Goal: Information Seeking & Learning: Learn about a topic

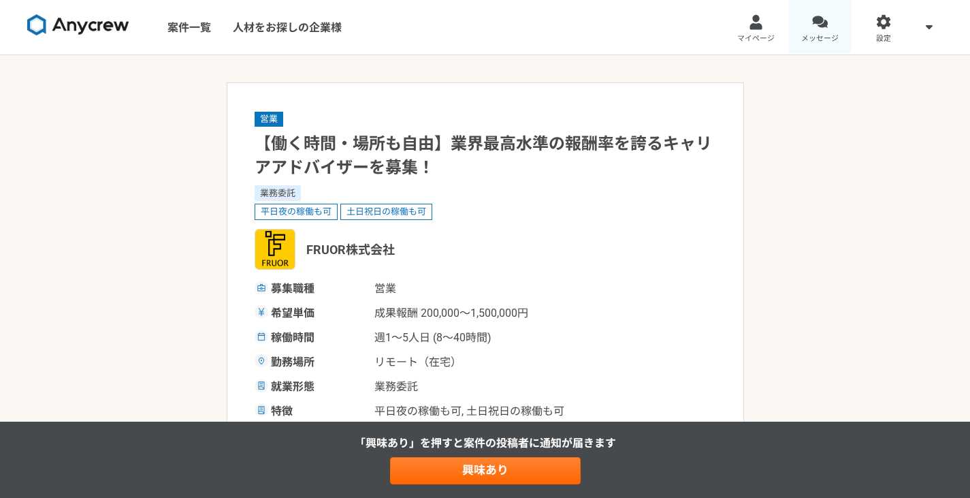
click at [799, 17] on link "メッセージ" at bounding box center [820, 27] width 64 height 54
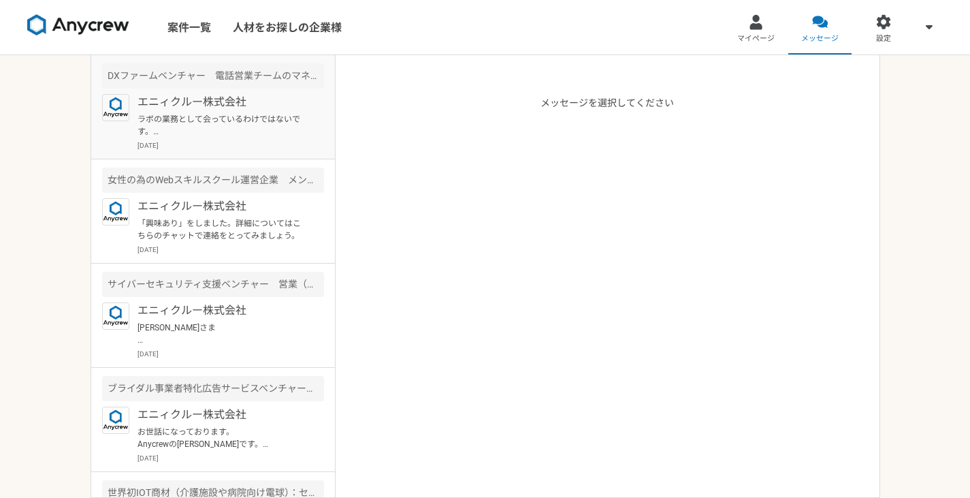
click at [259, 141] on p "[DATE]" at bounding box center [231, 145] width 187 height 10
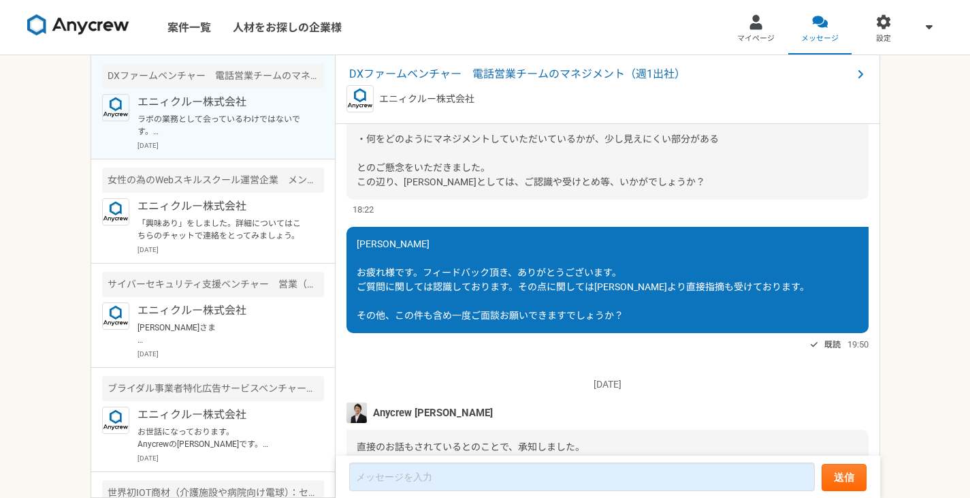
scroll to position [1794, 0]
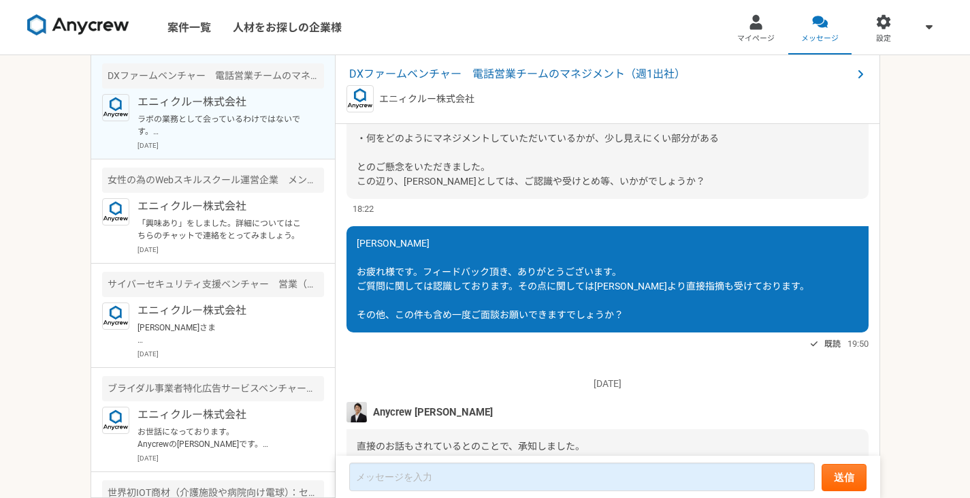
click at [581, 86] on div "エニィクルー株式会社" at bounding box center [608, 98] width 522 height 27
click at [582, 78] on span "DXファームベンチャー　電話営業チームのマネジメント（週1出社）" at bounding box center [600, 74] width 503 height 16
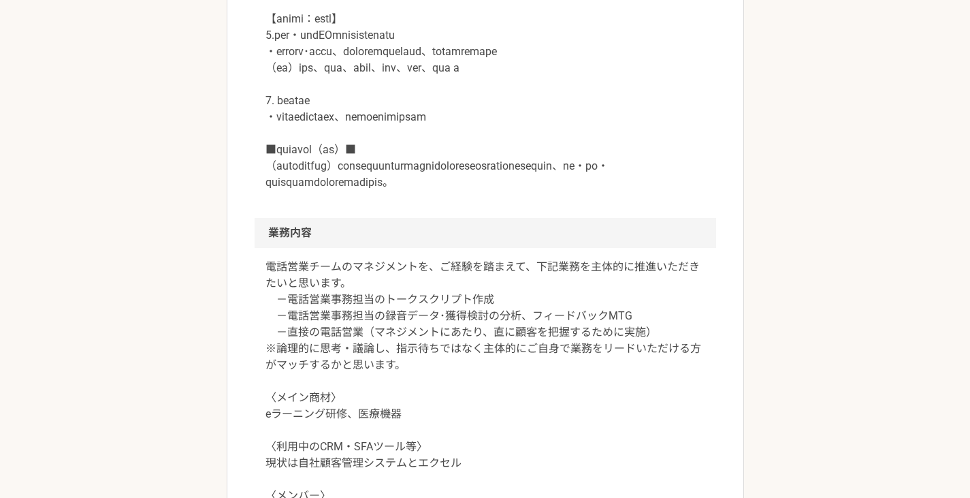
scroll to position [907, 0]
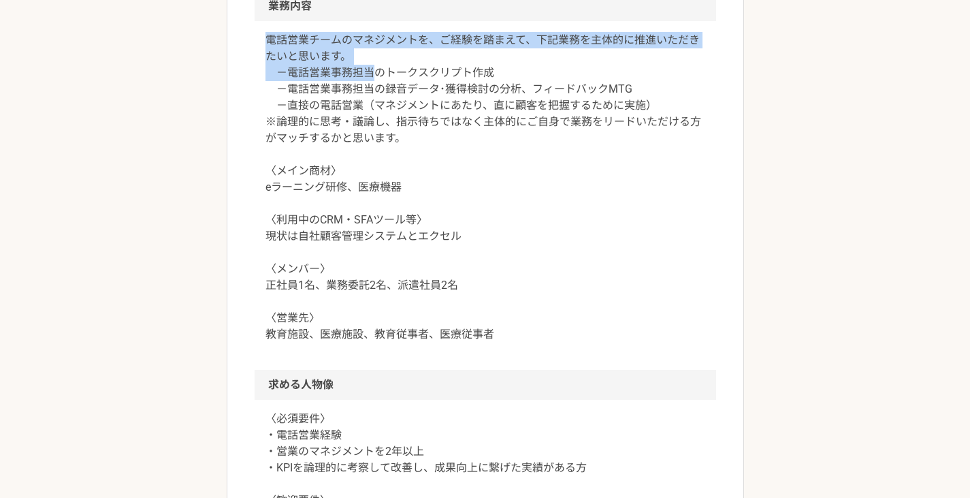
drag, startPoint x: 255, startPoint y: 125, endPoint x: 374, endPoint y: 155, distance: 122.7
click at [374, 155] on div "電話営業チームのマネジメントを、ご経験を踏まえて、下記業務を主体的に推進いただきたいと思います。 －電話営業事務担当のトークスクリプト作成 －電話営業事務担当…" at bounding box center [486, 195] width 462 height 349
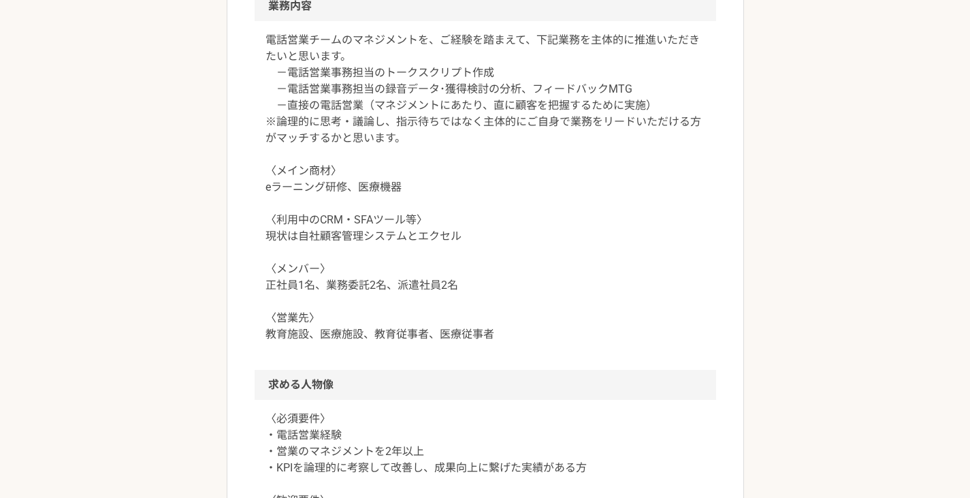
click at [429, 204] on p "電話営業チームのマネジメントを、ご経験を踏まえて、下記業務を主体的に推進いただきたいと思います。 －電話営業事務担当のトークスクリプト作成 －電話営業事務担当…" at bounding box center [486, 187] width 440 height 310
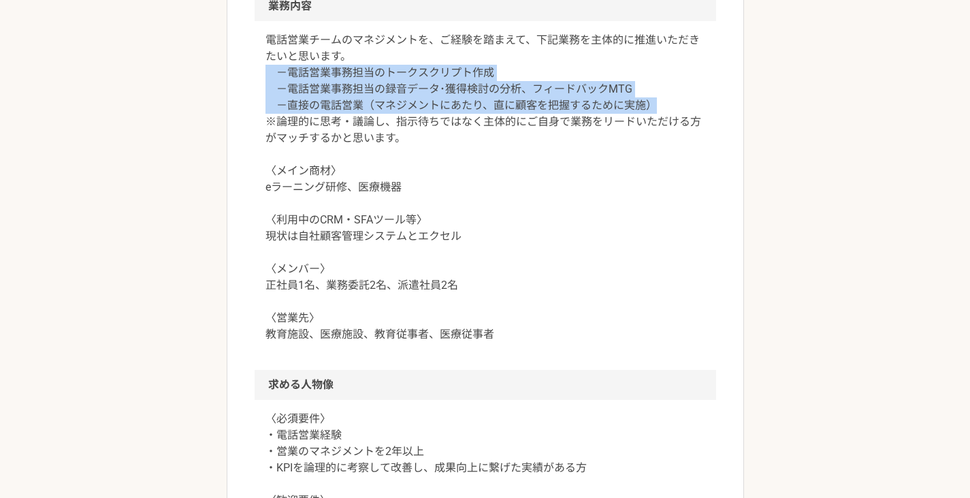
drag, startPoint x: 264, startPoint y: 152, endPoint x: 705, endPoint y: 186, distance: 442.4
click at [705, 186] on div "電話営業チームのマネジメントを、ご経験を踏まえて、下記業務を主体的に推進いただきたいと思います。 －電話営業事務担当のトークスクリプト作成 －電話営業事務担当…" at bounding box center [486, 195] width 462 height 349
copy p "－電話営業事務担当のトークスクリプト作成 －電話営業事務担当の録音データ･獲得検討の分析、フィードバックMTG －直接の電話営業（マネジメントにあたり、直に顧…"
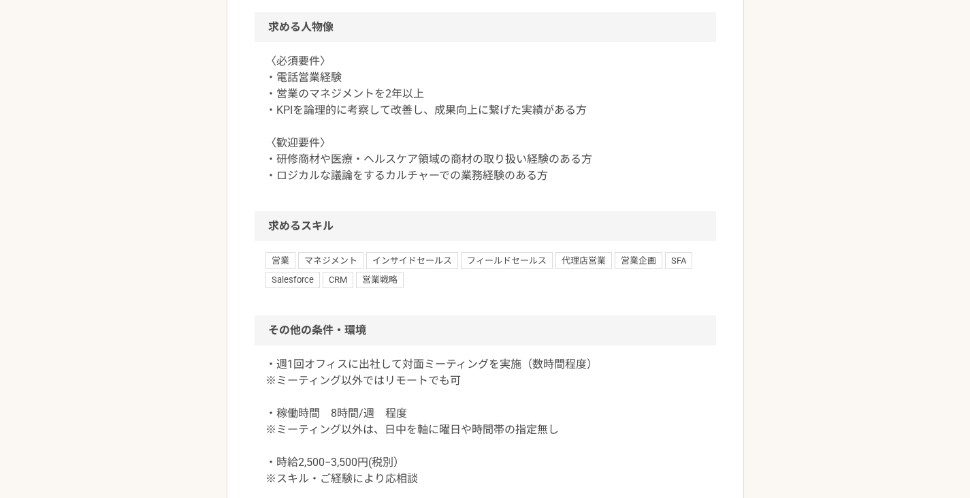
scroll to position [1362, 0]
